Goal: Task Accomplishment & Management: Manage account settings

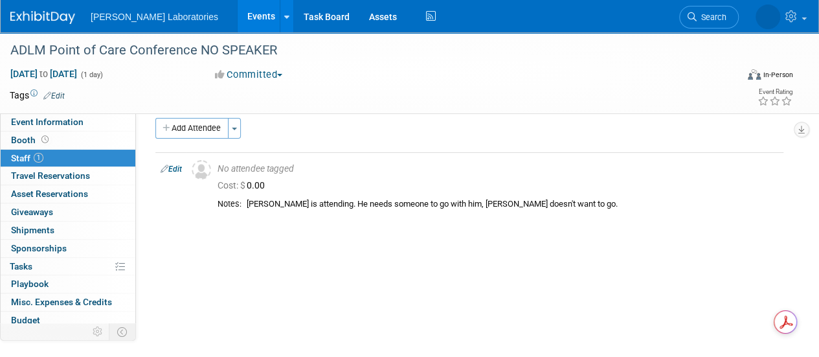
scroll to position [13, 0]
click at [238, 14] on link "Events" at bounding box center [261, 16] width 47 height 32
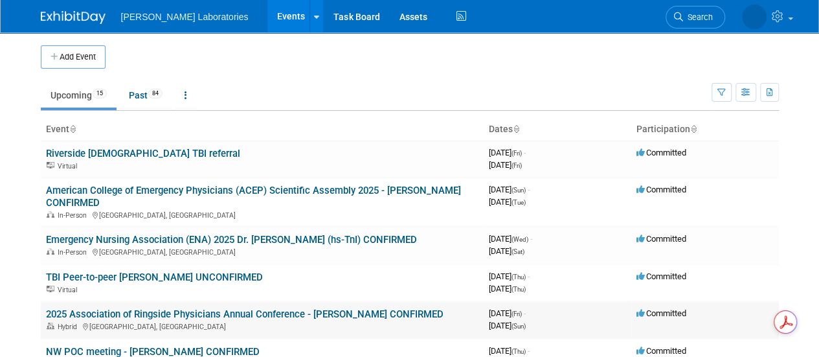
click at [141, 313] on link "2025 Association of Ringside Physicians Annual Conference - [PERSON_NAME] CONFI…" at bounding box center [244, 314] width 397 height 12
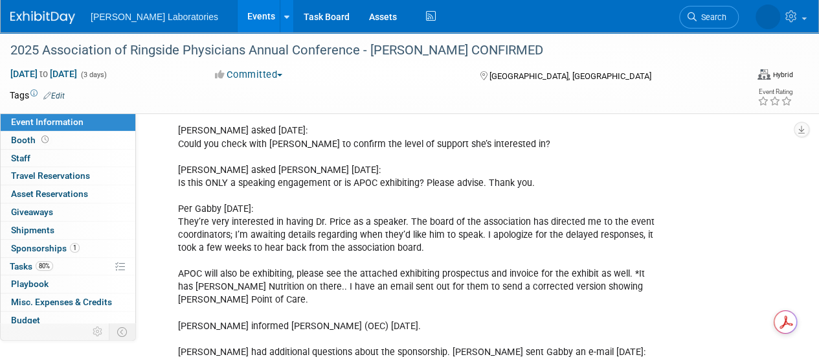
scroll to position [1508, 0]
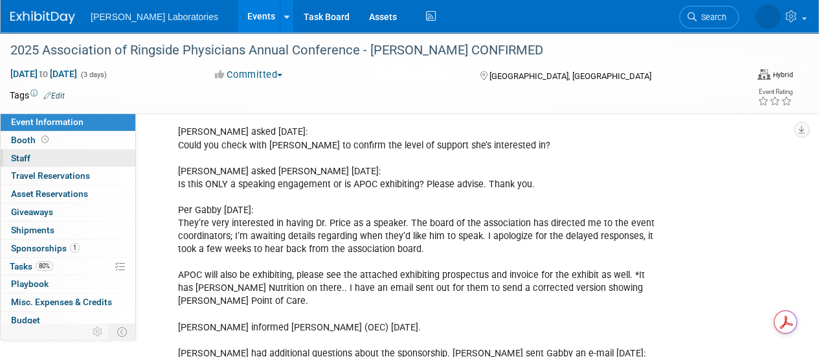
click at [28, 151] on link "0 Staff 0" at bounding box center [68, 158] width 135 height 17
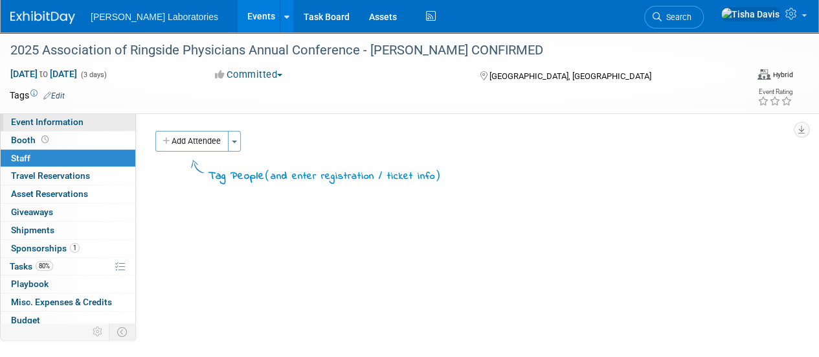
click at [55, 120] on span "Event Information" at bounding box center [47, 122] width 72 height 10
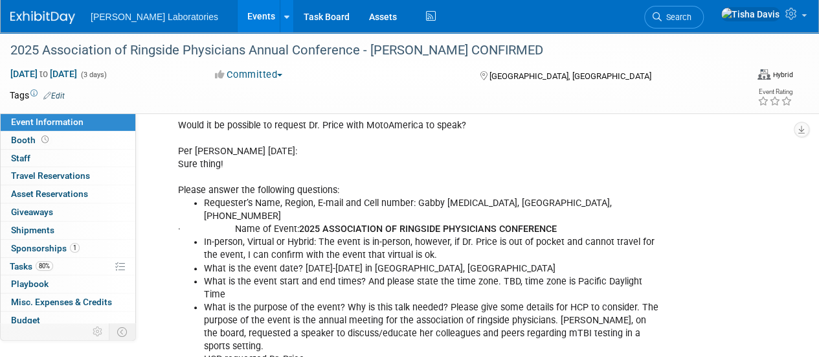
scroll to position [377, 0]
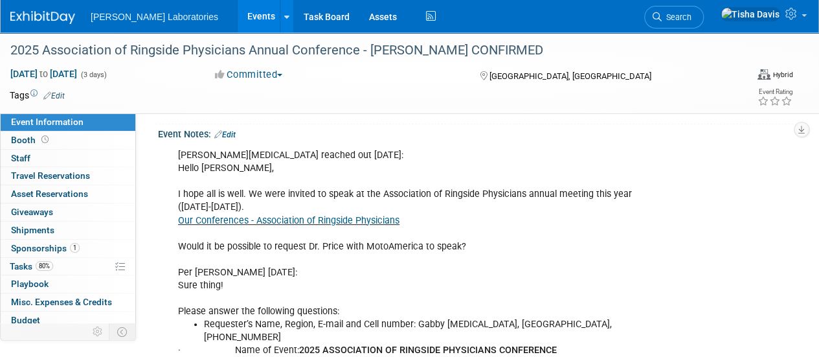
scroll to position [260, 0]
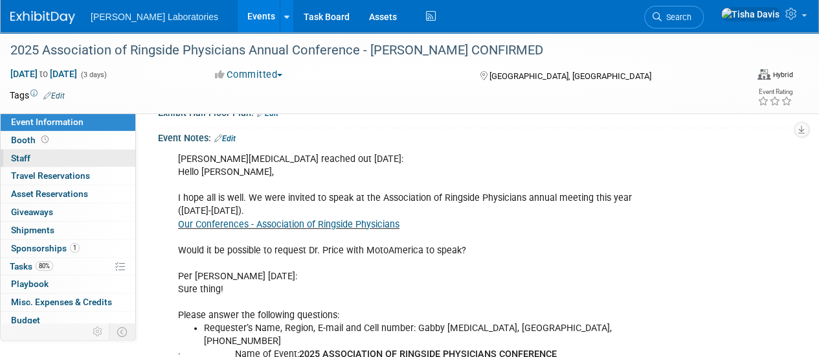
click at [32, 157] on link "0 Staff 0" at bounding box center [68, 158] width 135 height 17
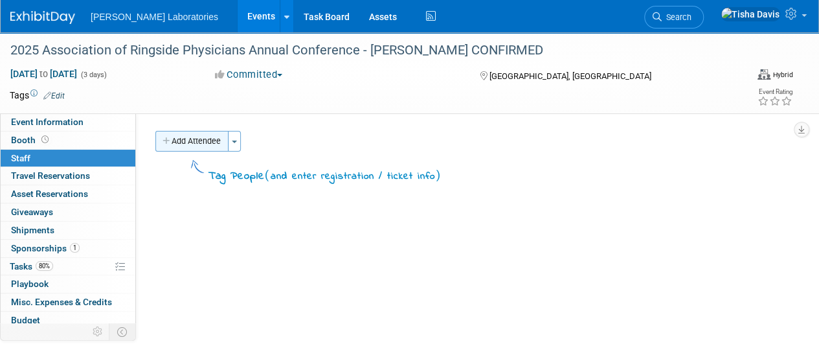
click at [207, 143] on button "Add Attendee" at bounding box center [191, 141] width 73 height 21
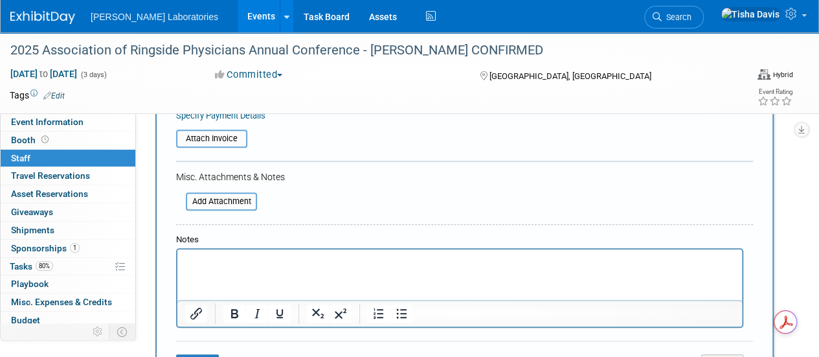
scroll to position [274, 0]
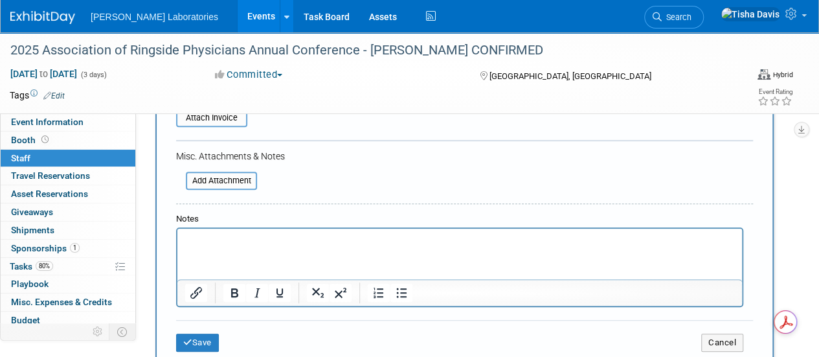
click at [412, 234] on p "Rich Text Area. Press ALT-0 for help." at bounding box center [460, 240] width 550 height 13
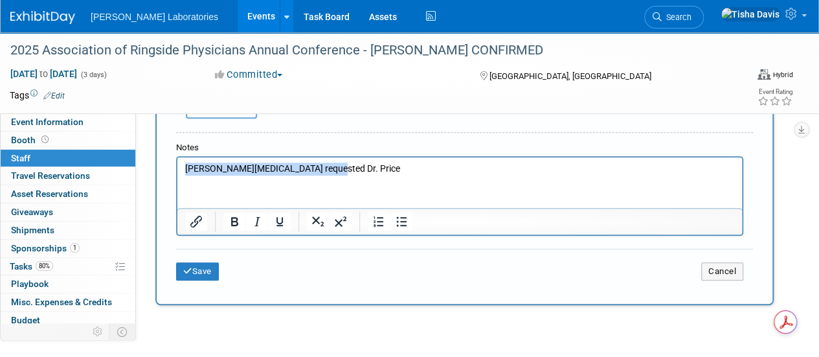
scroll to position [408, 0]
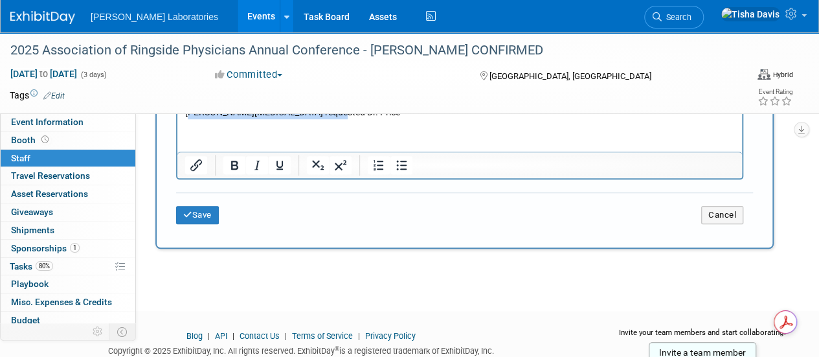
drag, startPoint x: 412, startPoint y: 105, endPoint x: 190, endPoint y: 350, distance: 330.4
click at [190, 118] on html "[PERSON_NAME][MEDICAL_DATA] requested Dr. Price" at bounding box center [459, 109] width 564 height 18
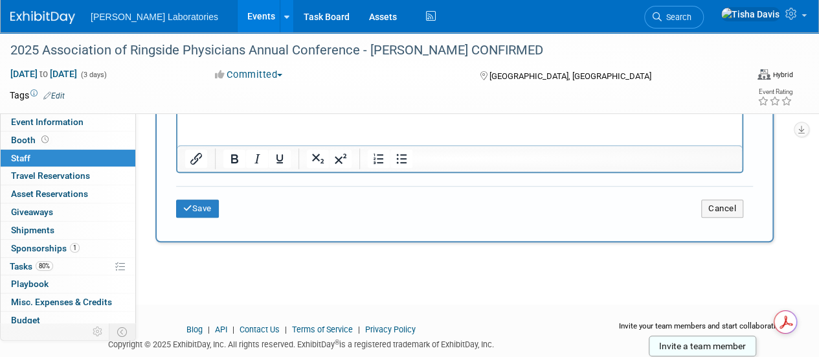
click at [201, 204] on button "Save" at bounding box center [197, 208] width 43 height 18
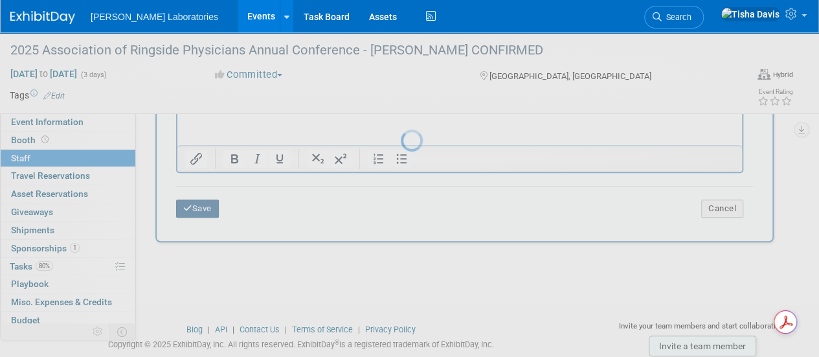
scroll to position [163, 0]
